Goal: Information Seeking & Learning: Understand process/instructions

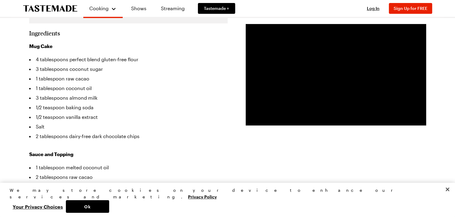
scroll to position [131, 2]
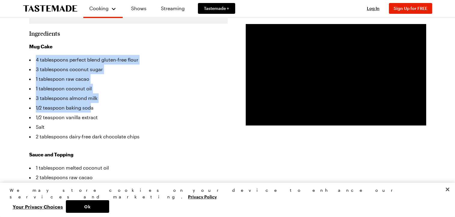
drag, startPoint x: 34, startPoint y: 47, endPoint x: 90, endPoint y: 92, distance: 71.6
click at [90, 92] on ul "4 tablespoons perfect blend gluten-free flour 3 tablespoons coconut sugar 1 tab…" at bounding box center [128, 98] width 198 height 87
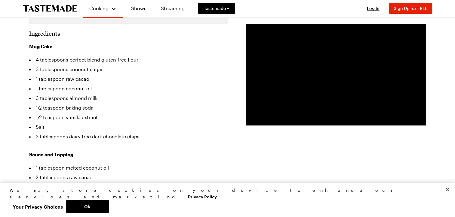
drag, startPoint x: 90, startPoint y: 92, endPoint x: 93, endPoint y: 101, distance: 9.4
click at [93, 101] on ul "4 tablespoons perfect blend gluten-free flour 3 tablespoons coconut sugar 1 tab…" at bounding box center [128, 98] width 198 height 87
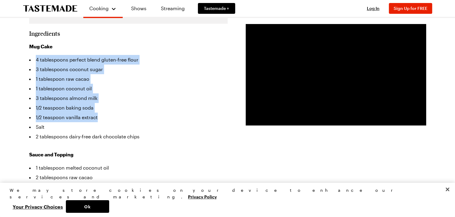
drag, startPoint x: 100, startPoint y: 108, endPoint x: 35, endPoint y: 46, distance: 89.7
click at [35, 55] on ul "4 tablespoons perfect blend gluten-free flour 3 tablespoons coconut sugar 1 tab…" at bounding box center [128, 98] width 198 height 87
click at [140, 113] on li "1/2 teaspoon vanilla extract" at bounding box center [128, 118] width 198 height 10
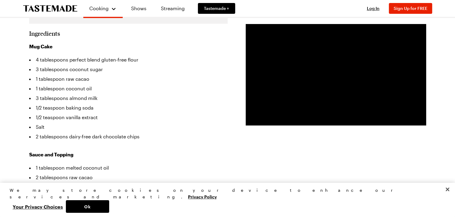
click at [92, 65] on li "3 tablespoons coconut sugar" at bounding box center [128, 70] width 198 height 10
drag, startPoint x: 338, startPoint y: 205, endPoint x: 322, endPoint y: 191, distance: 22.4
click at [447, 196] on button "Close" at bounding box center [447, 189] width 13 height 13
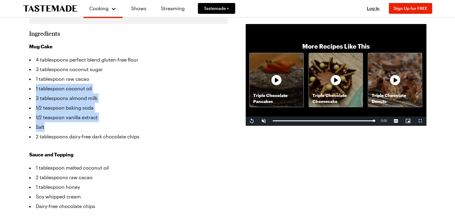
drag, startPoint x: 34, startPoint y: 78, endPoint x: 104, endPoint y: 115, distance: 78.9
click at [104, 115] on ul "4 tablespoons perfect blend gluten-free flour 3 tablespoons coconut sugar 1 tab…" at bounding box center [128, 98] width 198 height 87
click at [113, 93] on li "3 tablespoons almond milk" at bounding box center [128, 98] width 198 height 10
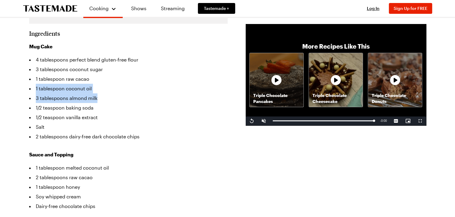
drag, startPoint x: 29, startPoint y: 77, endPoint x: 95, endPoint y: 87, distance: 67.1
click at [95, 87] on ul "4 tablespoons perfect blend gluten-free flour 3 tablespoons coconut sugar 1 tab…" at bounding box center [128, 98] width 198 height 87
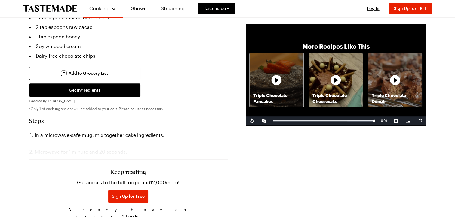
scroll to position [282, 2]
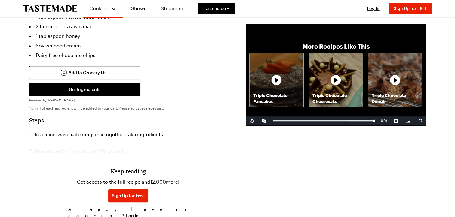
click at [112, 117] on section "Steps In a microwave-safe mug, mix together cake ingredients. Microwave for 1 m…" at bounding box center [128, 169] width 198 height 105
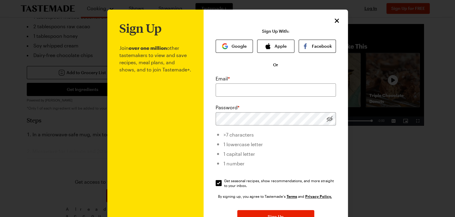
scroll to position [282, 0]
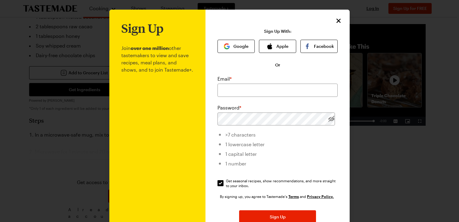
click at [127, 100] on body "Cooking Shows Streaming Tastemade + Log In Sign Up Log In Sign Up for FREE Sear…" at bounding box center [227, 206] width 455 height 976
drag, startPoint x: 127, startPoint y: 100, endPoint x: 335, endPoint y: 20, distance: 222.1
click at [335, 20] on icon "Close" at bounding box center [338, 20] width 7 height 7
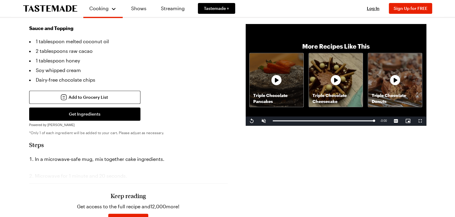
scroll to position [255, 2]
